Goal: Task Accomplishment & Management: Manage account settings

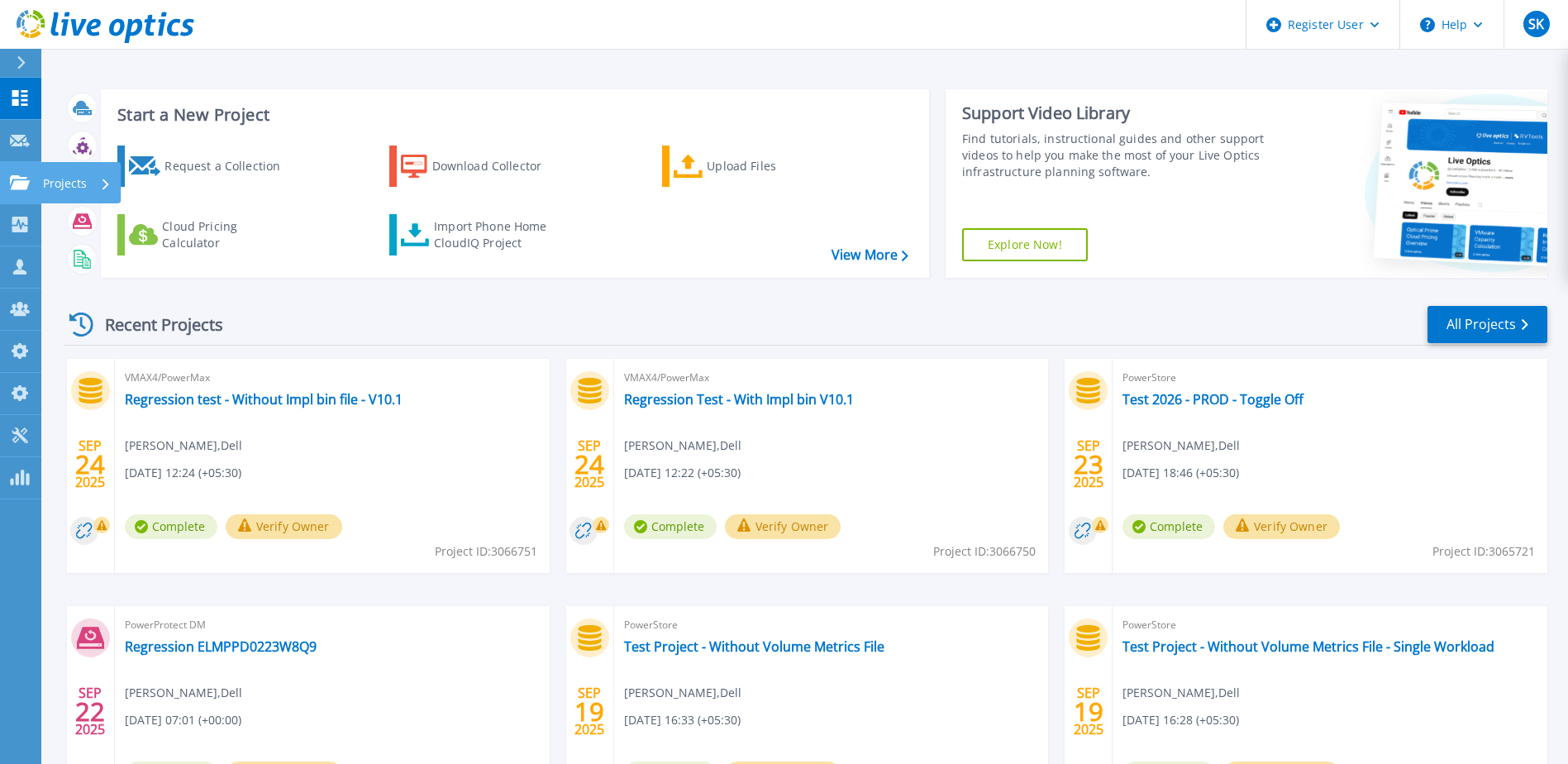
click at [7, 181] on link "Projects Projects" at bounding box center [21, 182] width 41 height 42
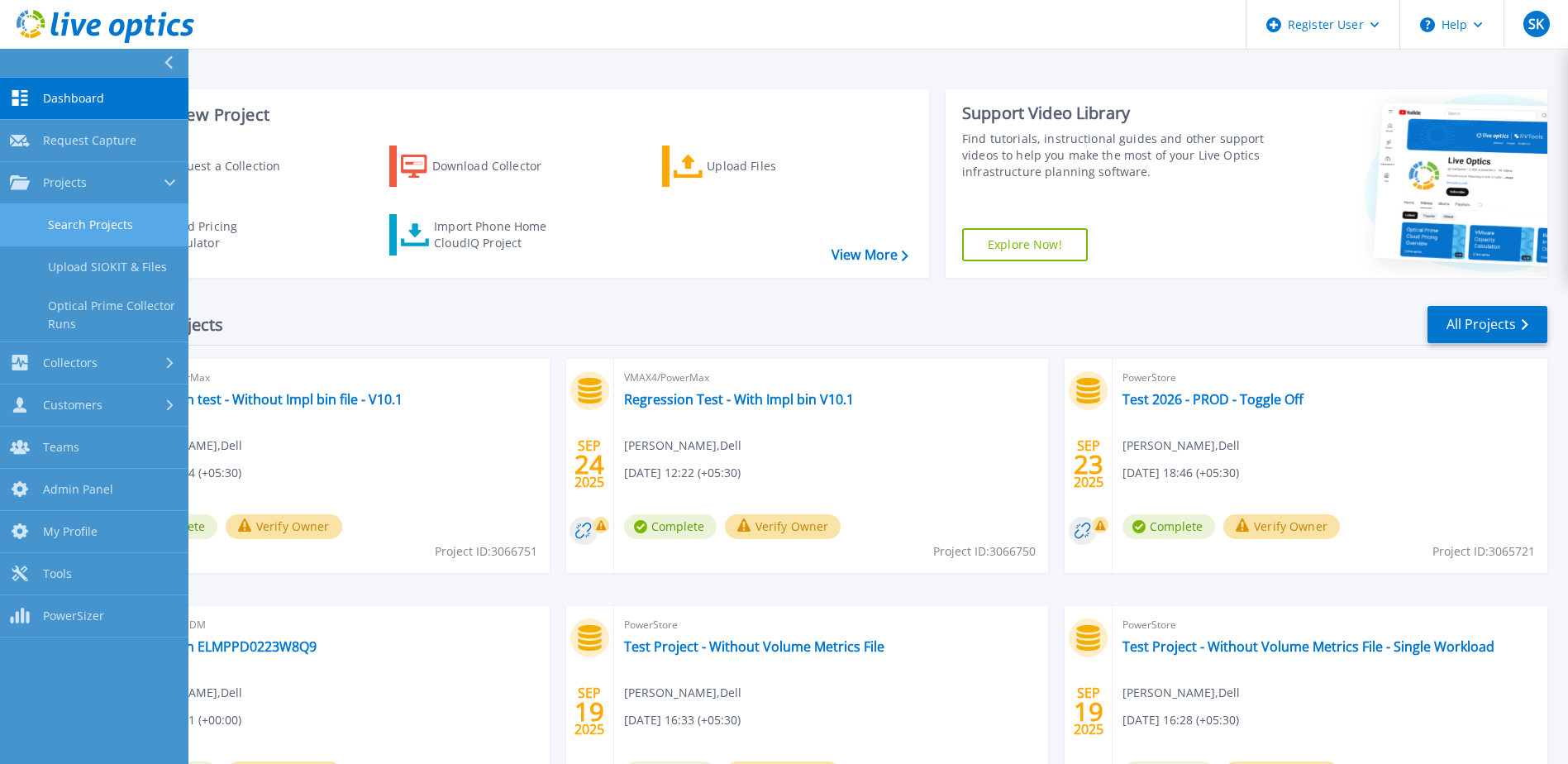
click at [91, 224] on link "Search Projects" at bounding box center [94, 225] width 188 height 42
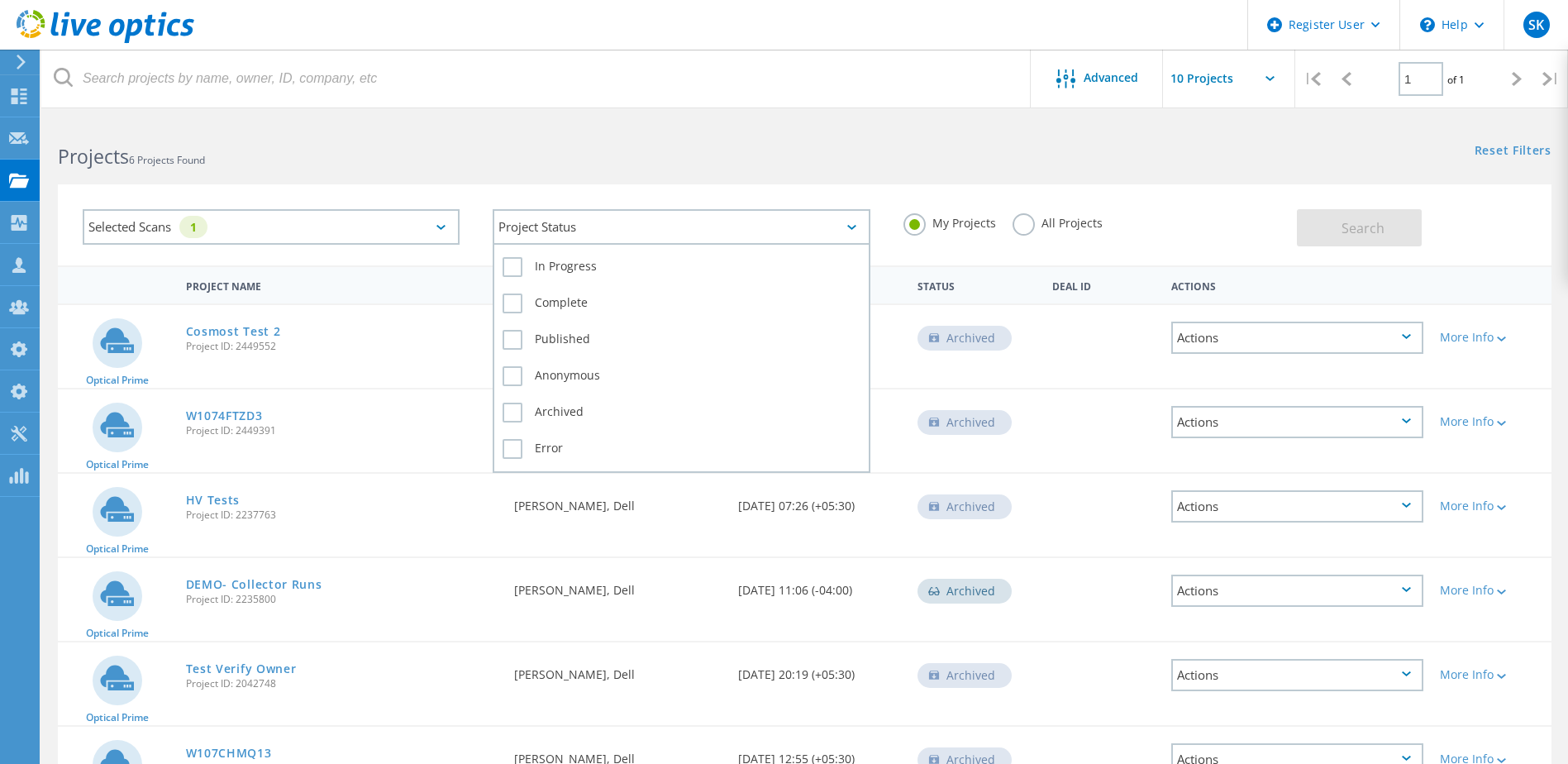
click at [682, 230] on div "Project Status" at bounding box center [681, 227] width 377 height 36
click at [538, 441] on label "Error" at bounding box center [680, 448] width 357 height 20
click at [0, 0] on input "Error" at bounding box center [0, 0] width 0 height 0
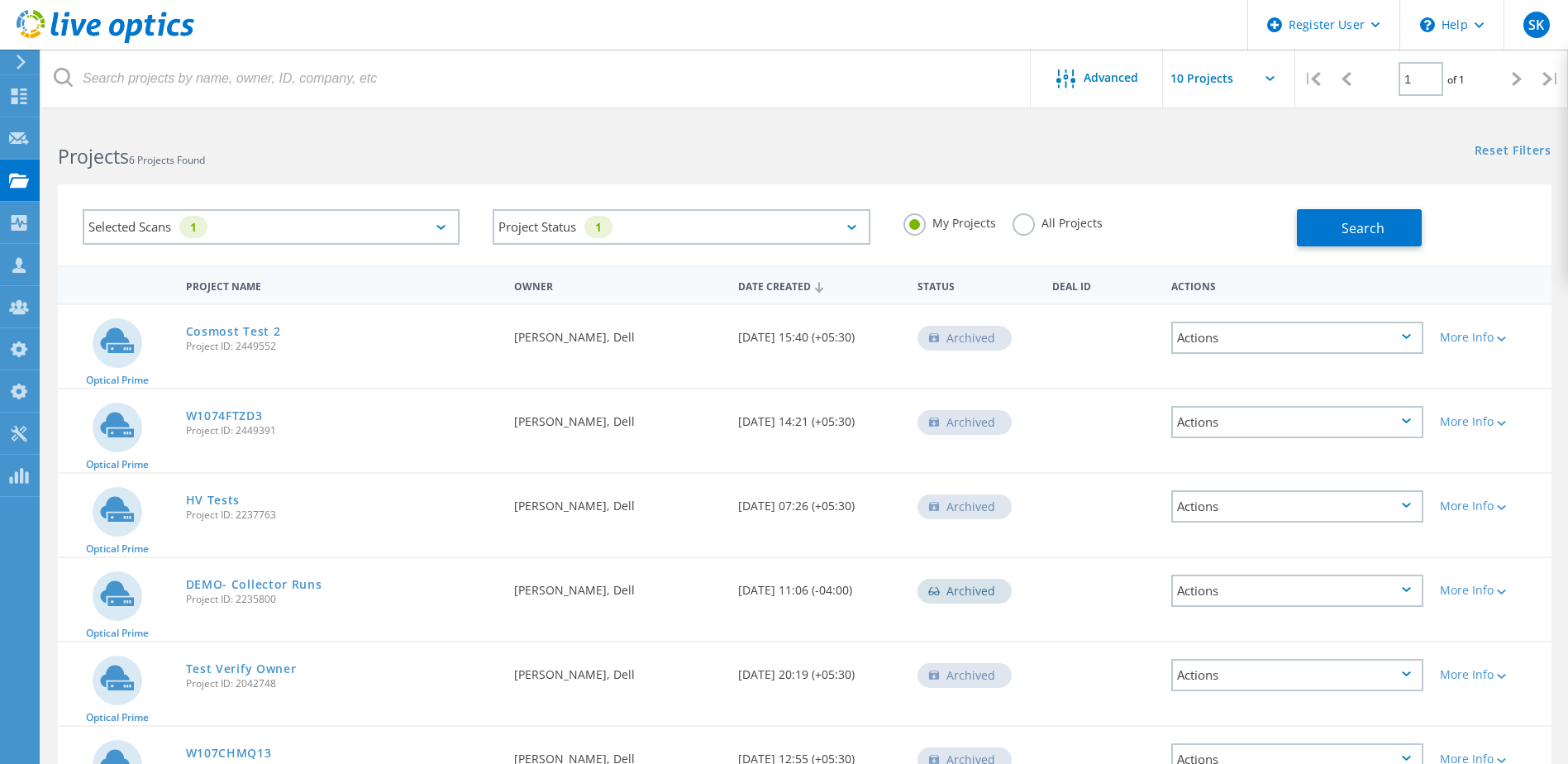
click at [266, 216] on div "Selected Scans 1" at bounding box center [271, 227] width 377 height 36
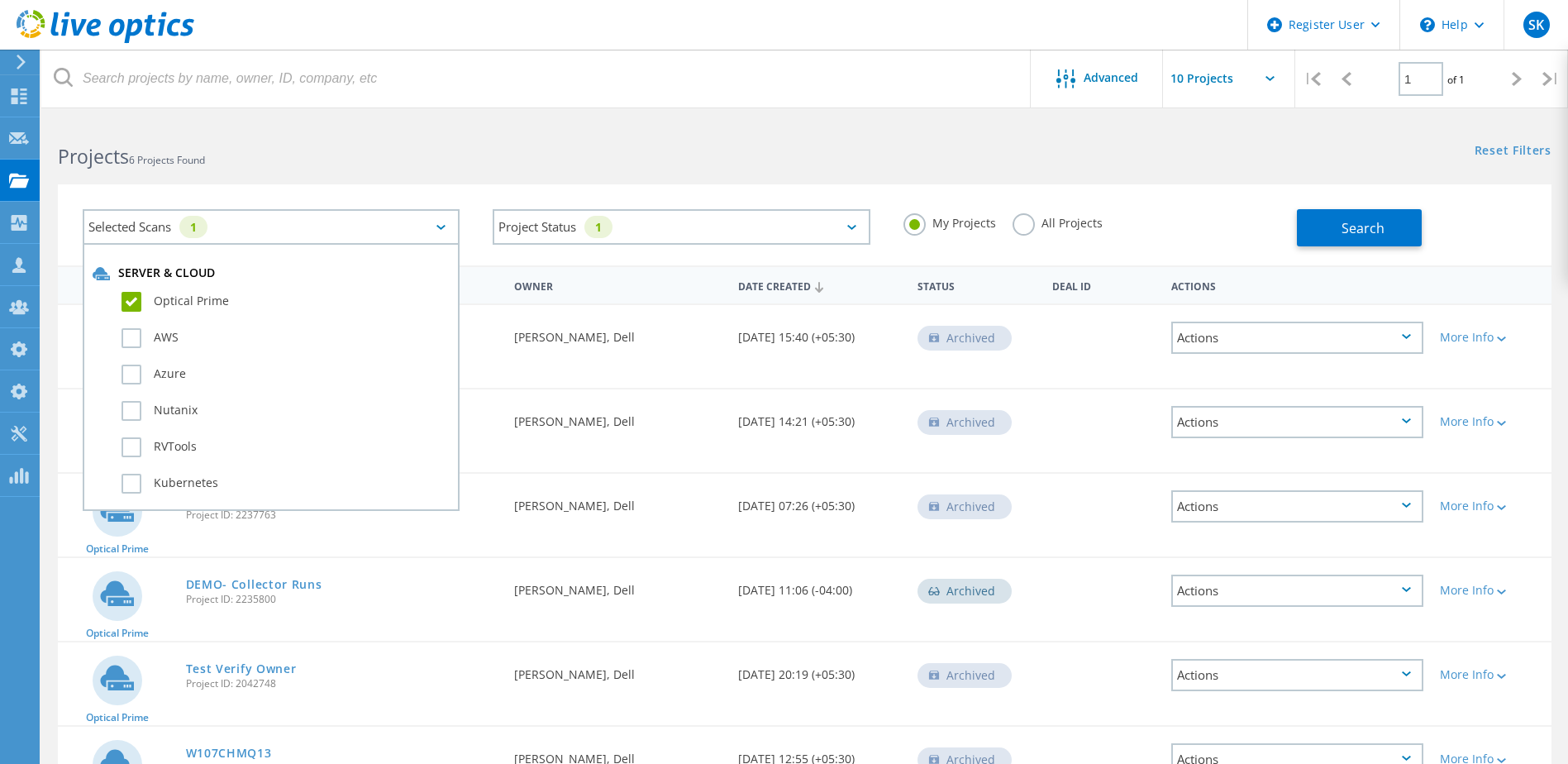
click at [128, 291] on div "Optical Prime" at bounding box center [270, 305] width 357 height 37
click at [134, 298] on label "Optical Prime" at bounding box center [286, 301] width 328 height 20
click at [0, 0] on input "Optical Prime" at bounding box center [0, 0] width 0 height 0
click at [1069, 226] on label "All Projects" at bounding box center [1056, 221] width 90 height 15
click at [0, 0] on input "All Projects" at bounding box center [0, 0] width 0 height 0
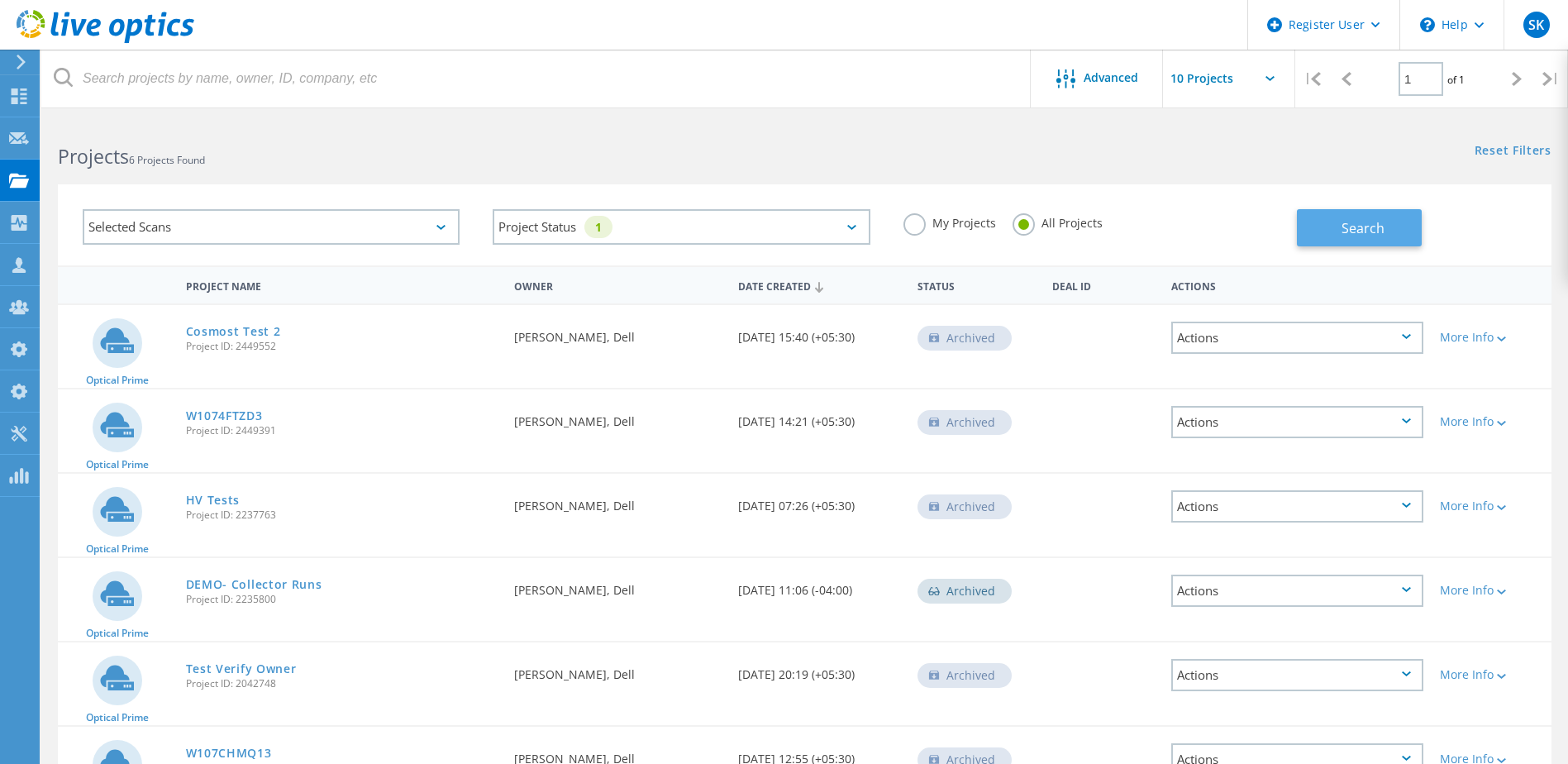
click at [1315, 232] on button "Search" at bounding box center [1359, 227] width 125 height 37
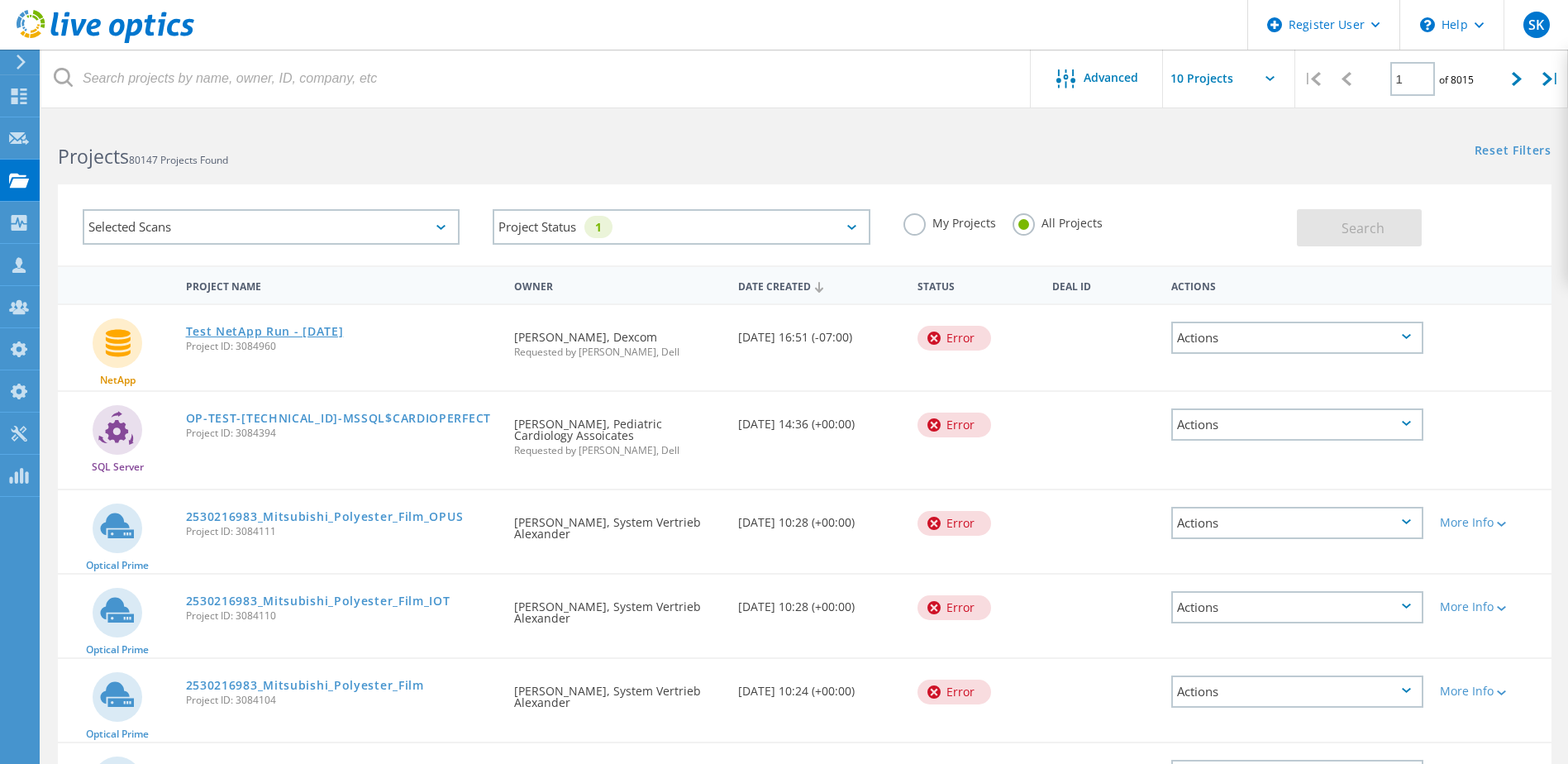
click at [277, 333] on link "Test NetApp Run - Oct 10 2025" at bounding box center [264, 332] width 158 height 12
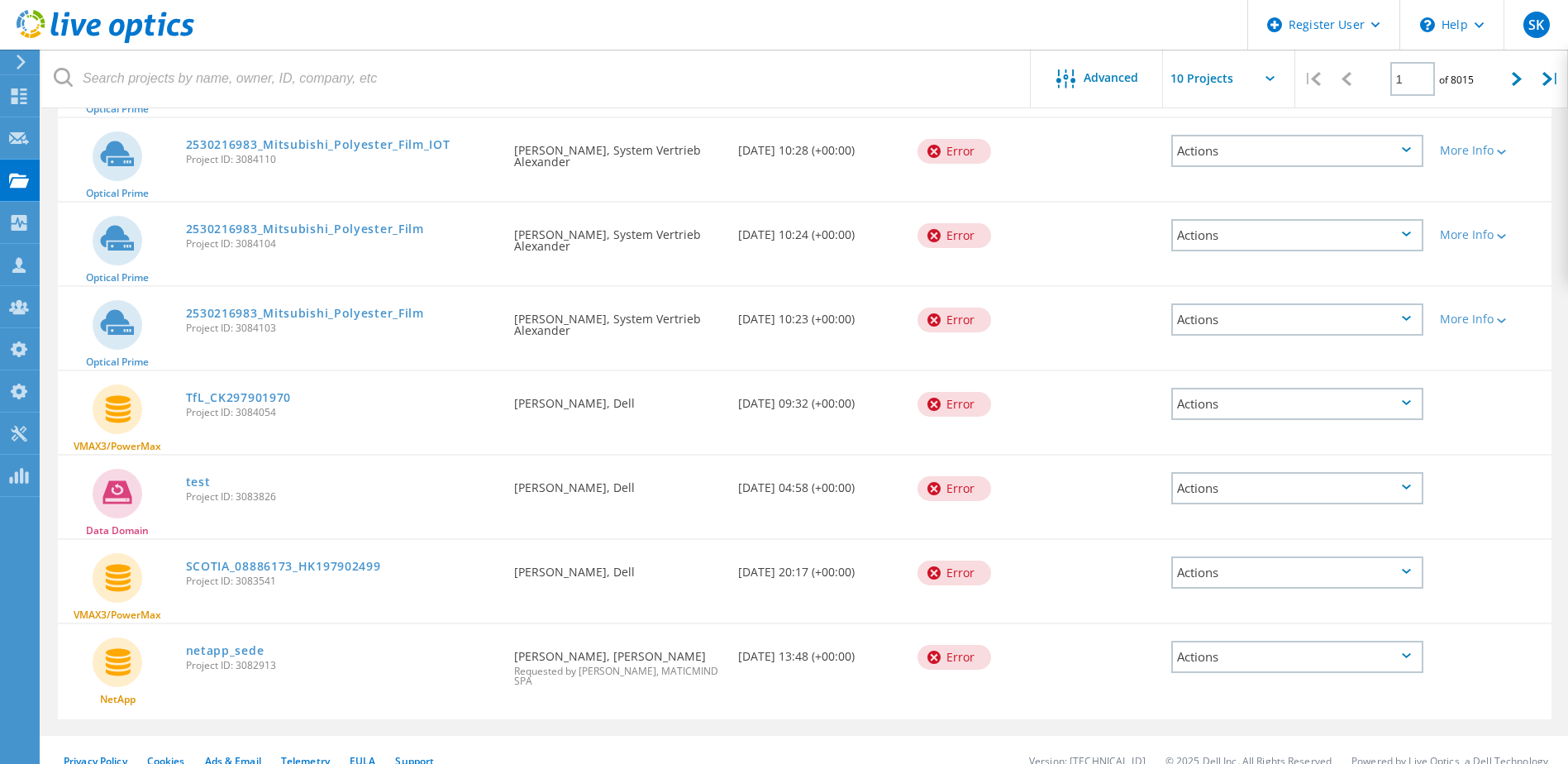
scroll to position [477, 0]
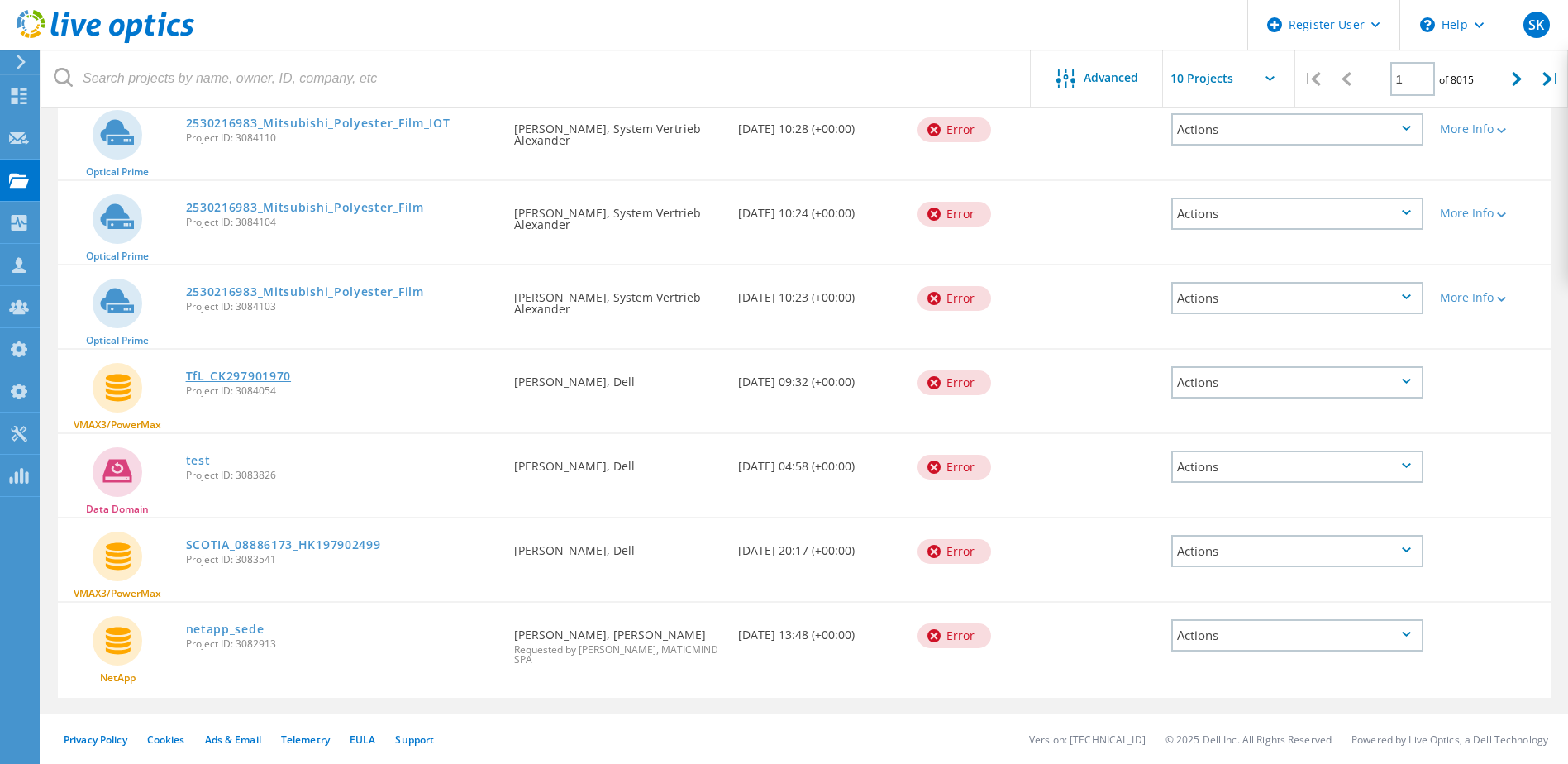
click at [263, 375] on link "TfL_CK297901970" at bounding box center [239, 376] width 106 height 12
click at [356, 539] on link "SCOTIA_08886173_HK197902499" at bounding box center [283, 545] width 195 height 12
click at [234, 631] on link "netapp_sede" at bounding box center [225, 629] width 79 height 12
click at [1509, 76] on div at bounding box center [1517, 79] width 34 height 59
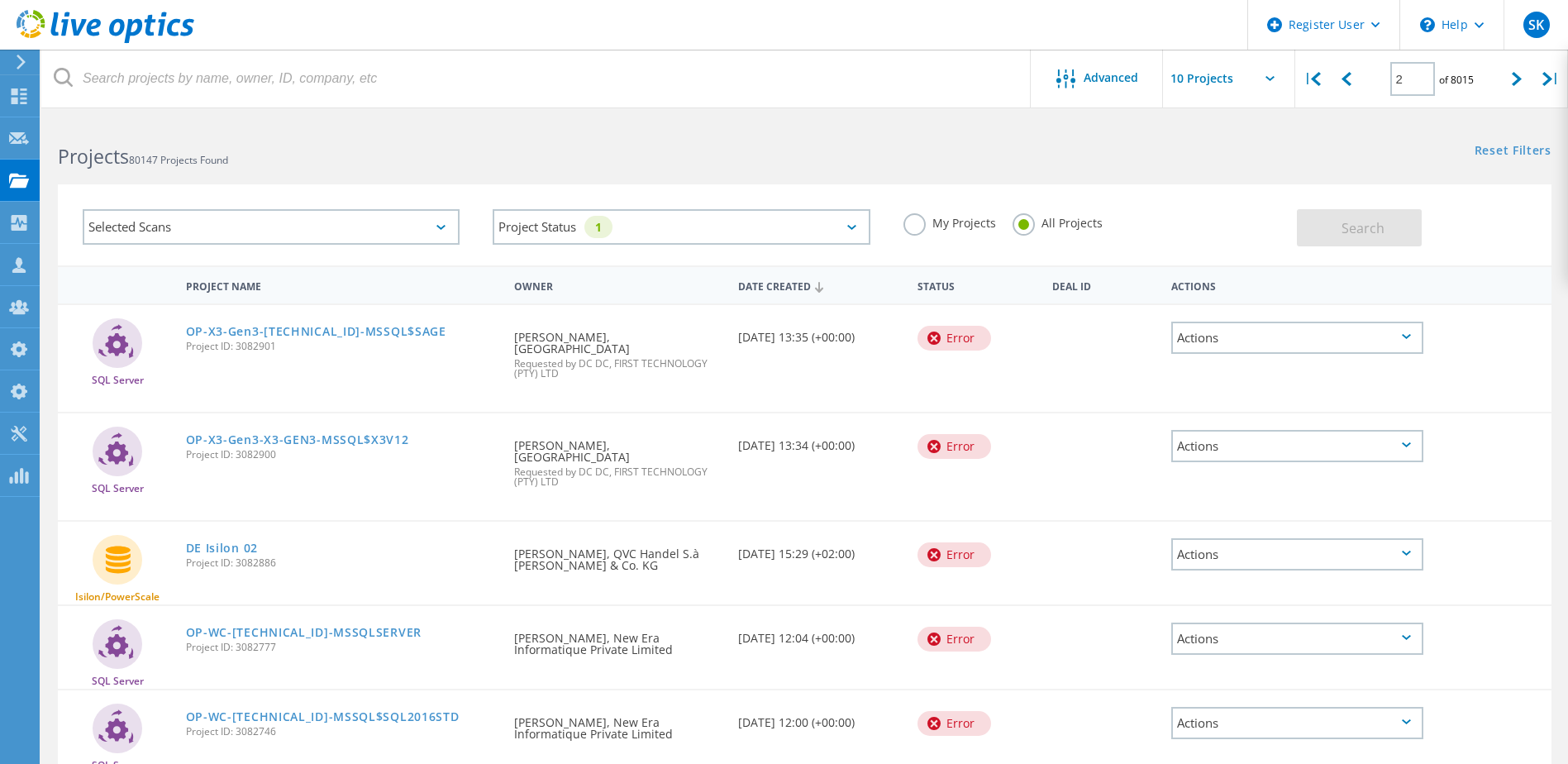
scroll to position [486, 0]
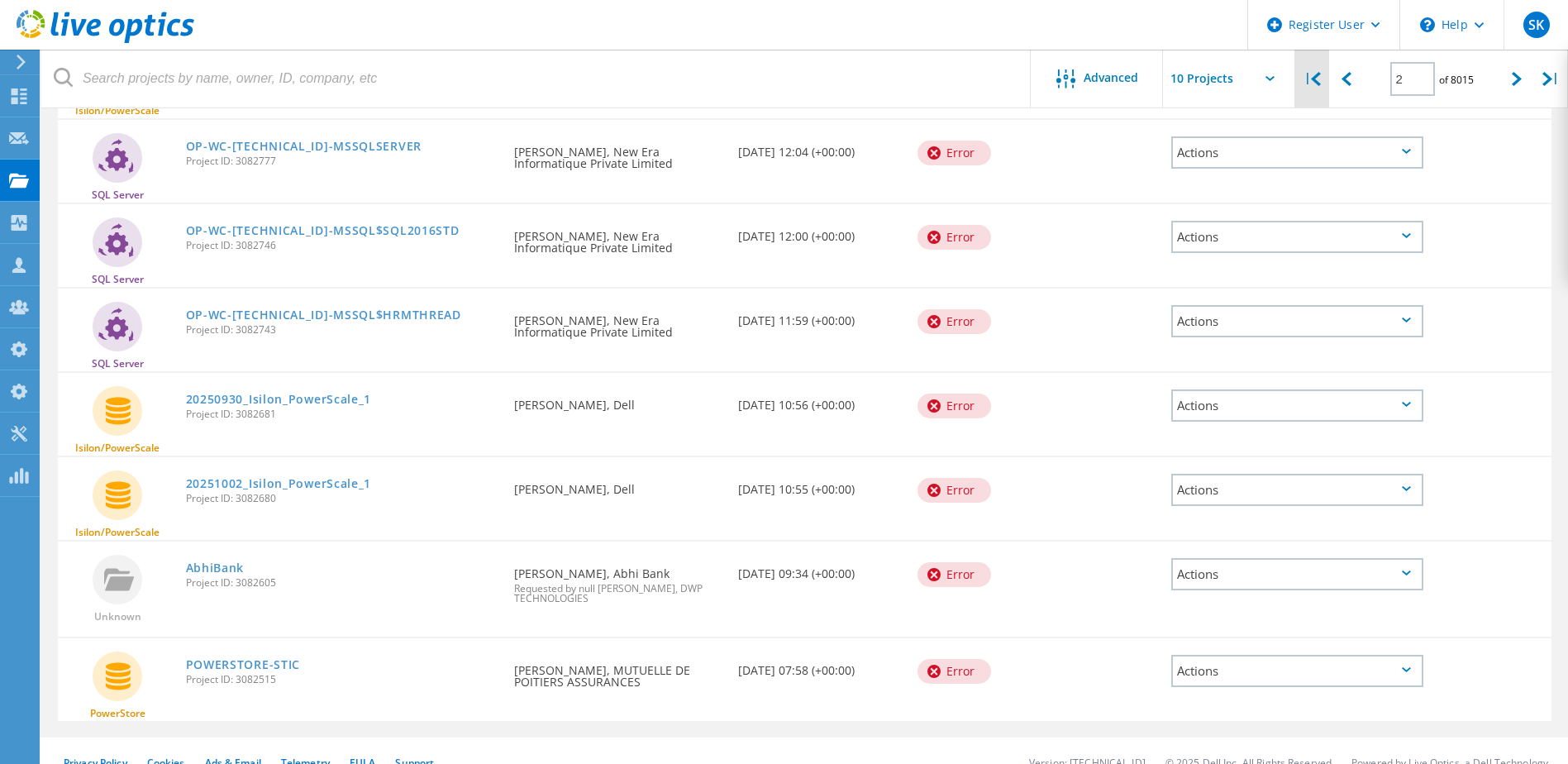
click at [1317, 73] on icon at bounding box center [1316, 79] width 10 height 14
type input "1"
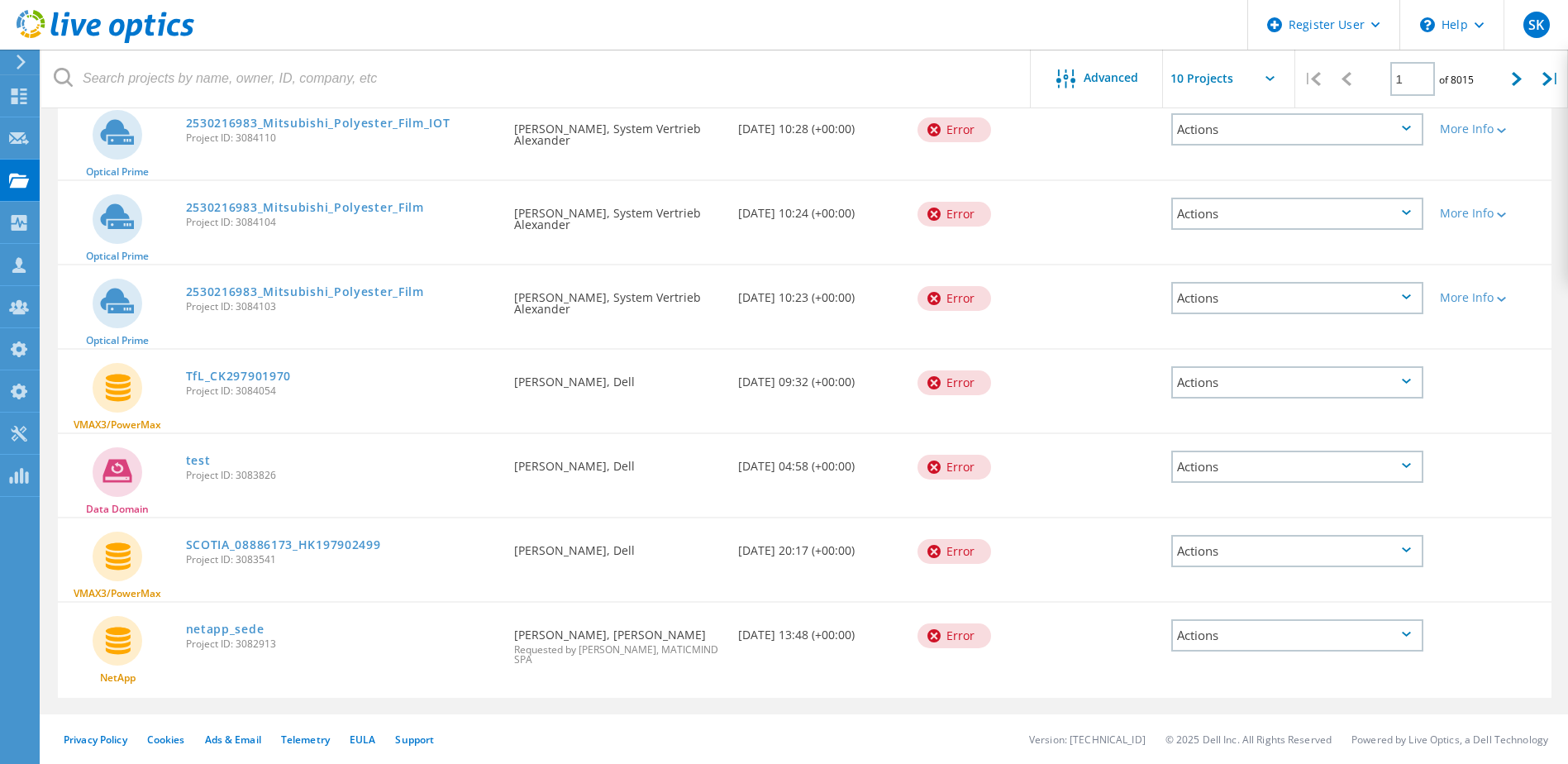
scroll to position [0, 0]
